Goal: Ask a question

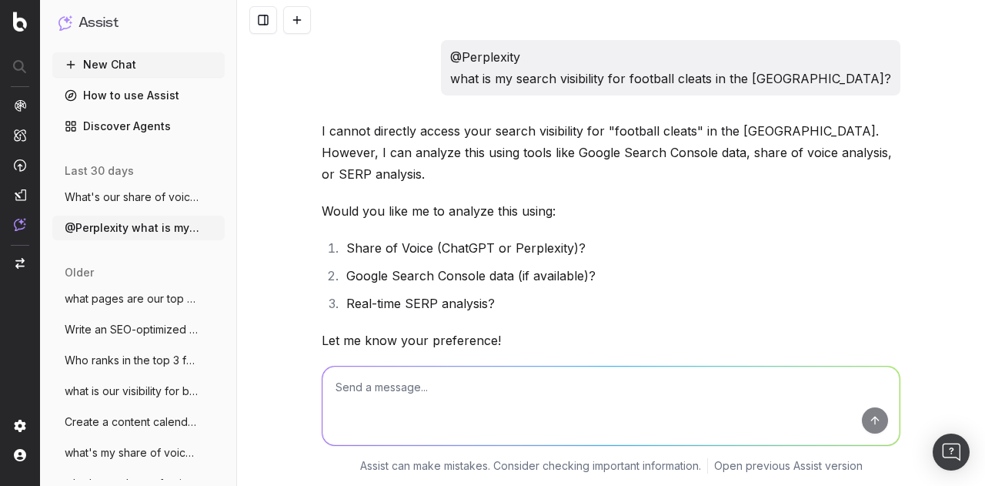
scroll to position [45155, 0]
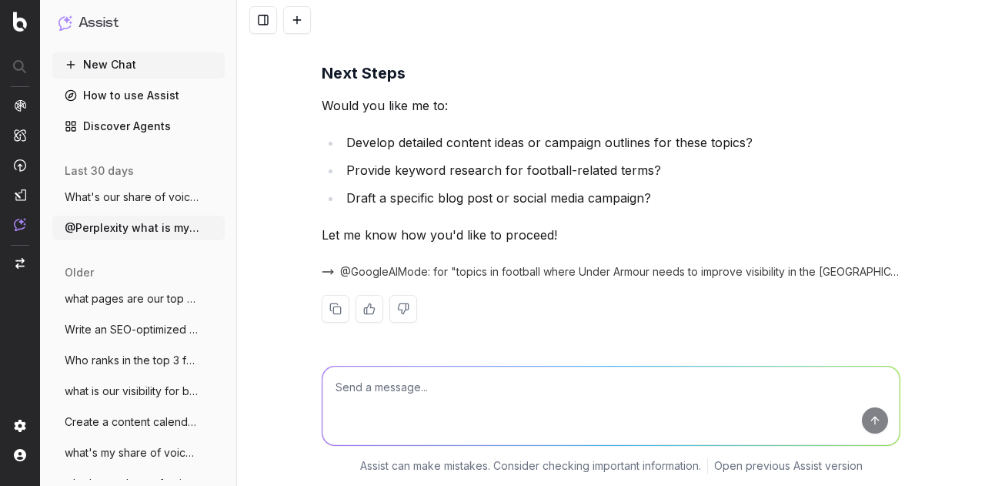
click at [100, 62] on button "New Chat" at bounding box center [138, 64] width 172 height 25
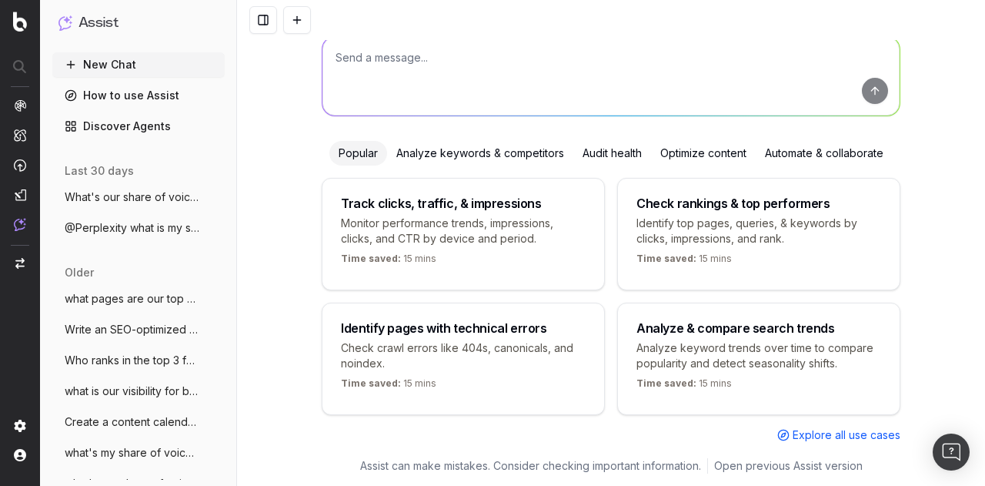
scroll to position [98, 0]
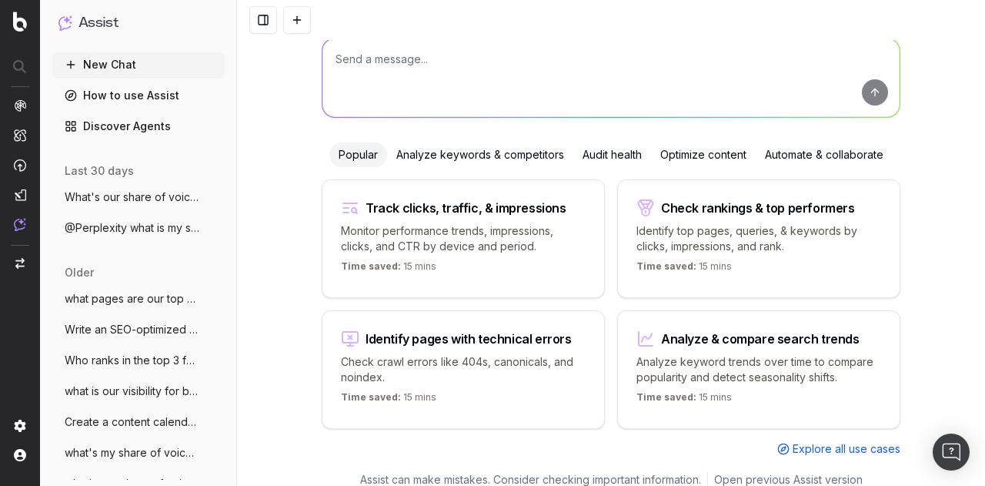
click at [407, 74] on textarea at bounding box center [610, 77] width 577 height 78
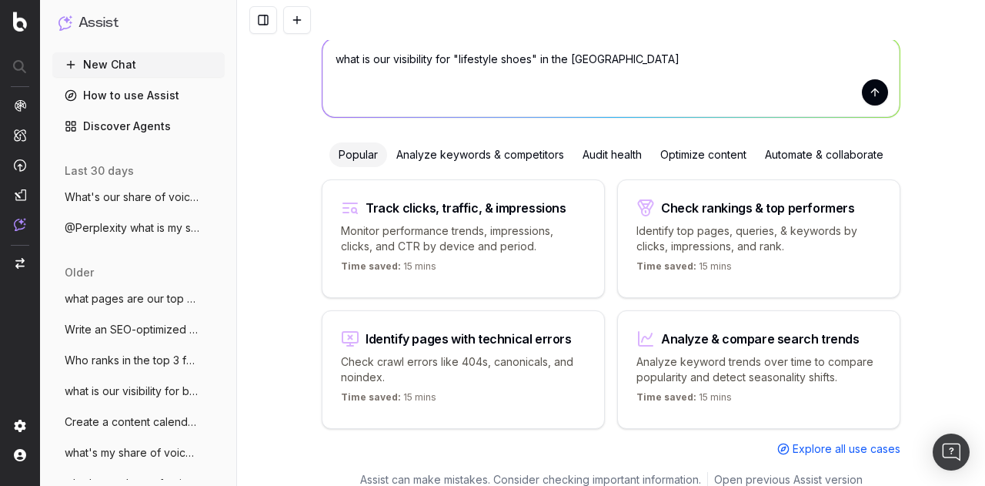
type textarea "what is our visibility for "lifestyle shoes" in the [GEOGRAPHIC_DATA]?"
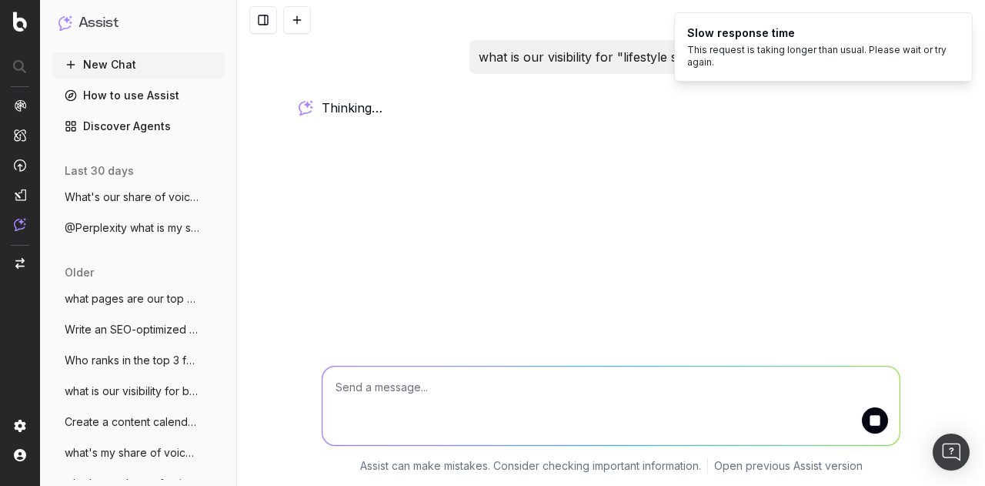
click at [489, 419] on textarea at bounding box center [610, 405] width 577 height 78
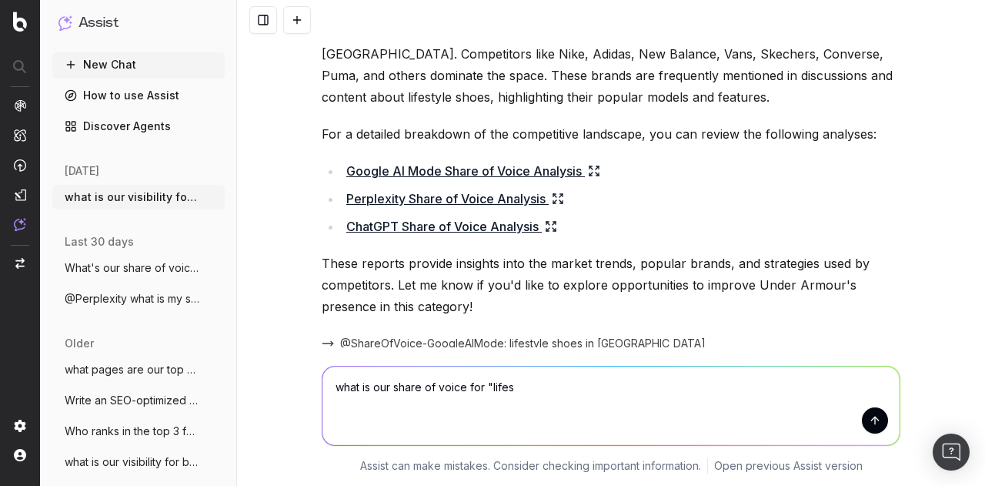
scroll to position [154, 0]
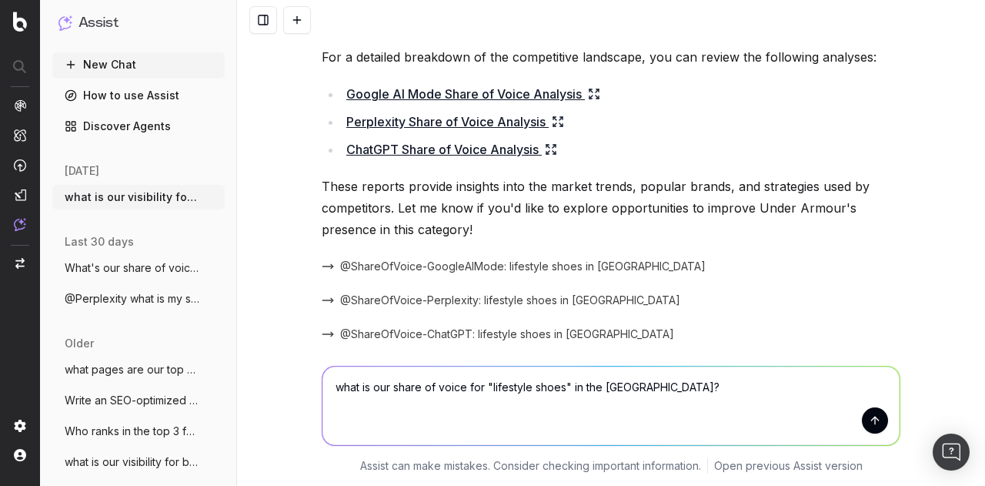
type textarea "what is our share of voice for "lifestyle shoes" in the [GEOGRAPHIC_DATA]?"
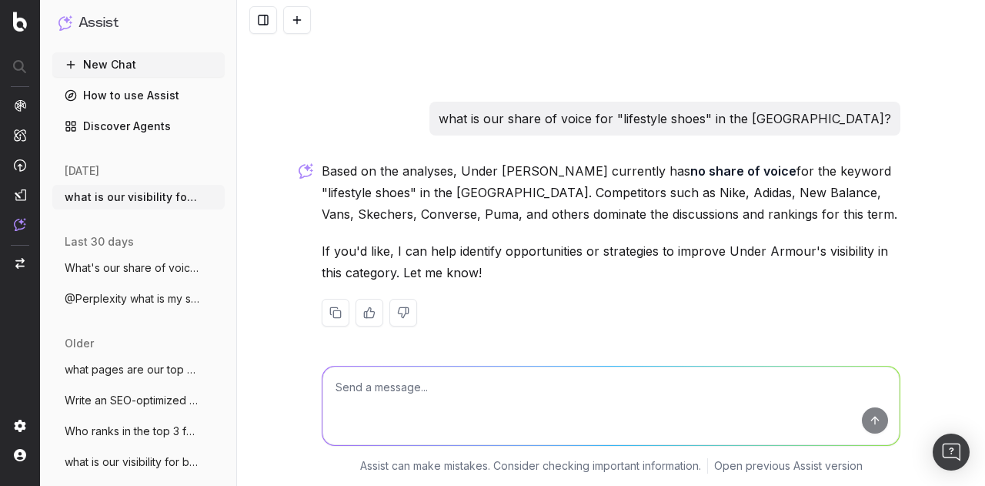
scroll to position [465, 0]
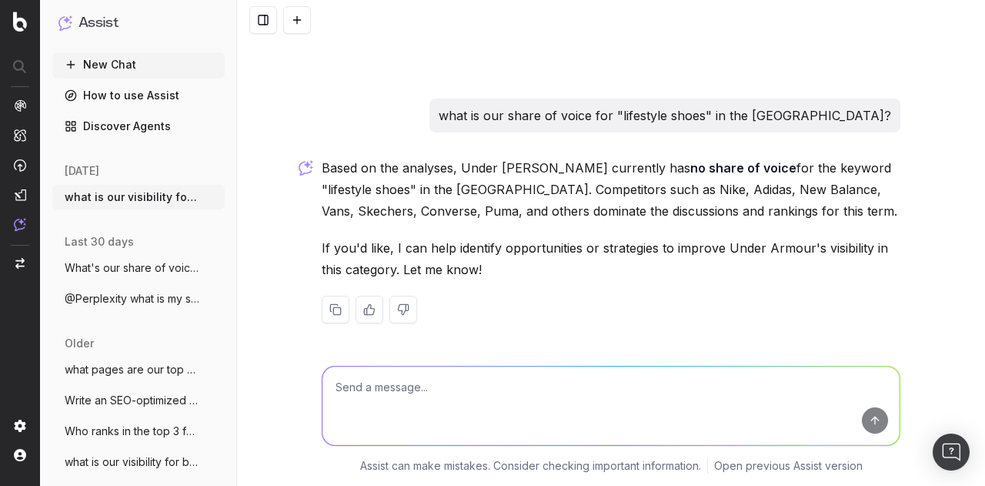
click at [594, 395] on textarea at bounding box center [610, 405] width 577 height 78
type textarea "yes"
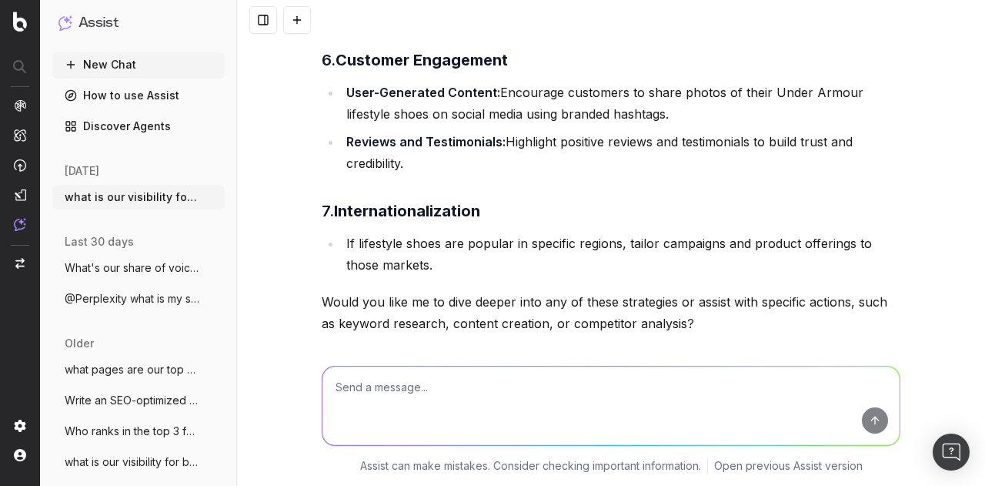
scroll to position [1770, 0]
